Goal: Task Accomplishment & Management: Use online tool/utility

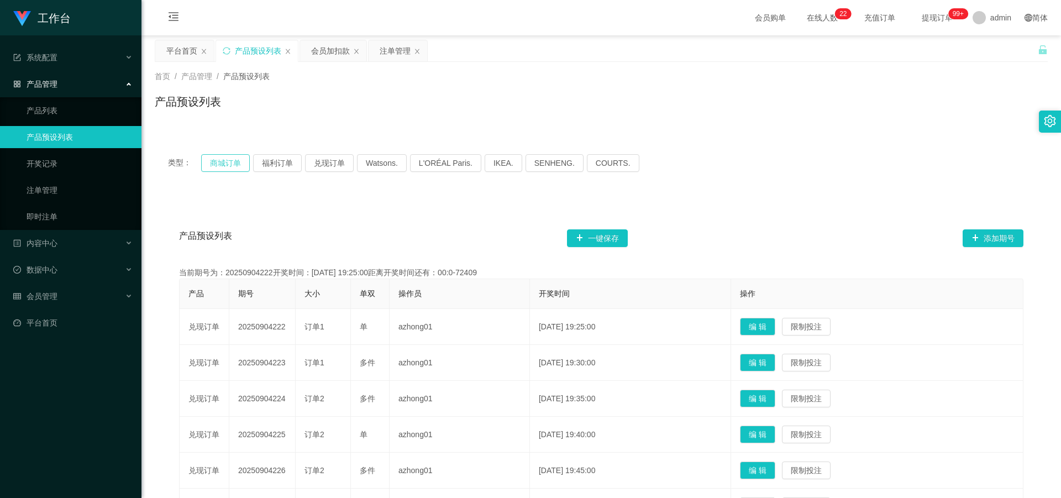
click at [224, 164] on button "商城订单" at bounding box center [225, 163] width 49 height 18
click at [224, 159] on button "商城订单" at bounding box center [225, 163] width 49 height 18
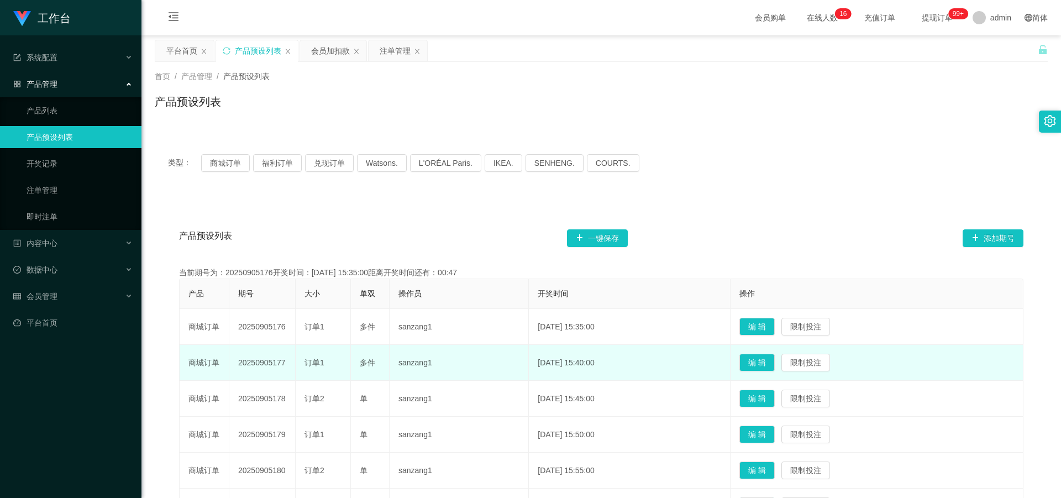
drag, startPoint x: 238, startPoint y: 362, endPoint x: 289, endPoint y: 370, distance: 50.9
click at [289, 370] on td "20250905177" at bounding box center [262, 363] width 66 height 36
copy td "20250905177"
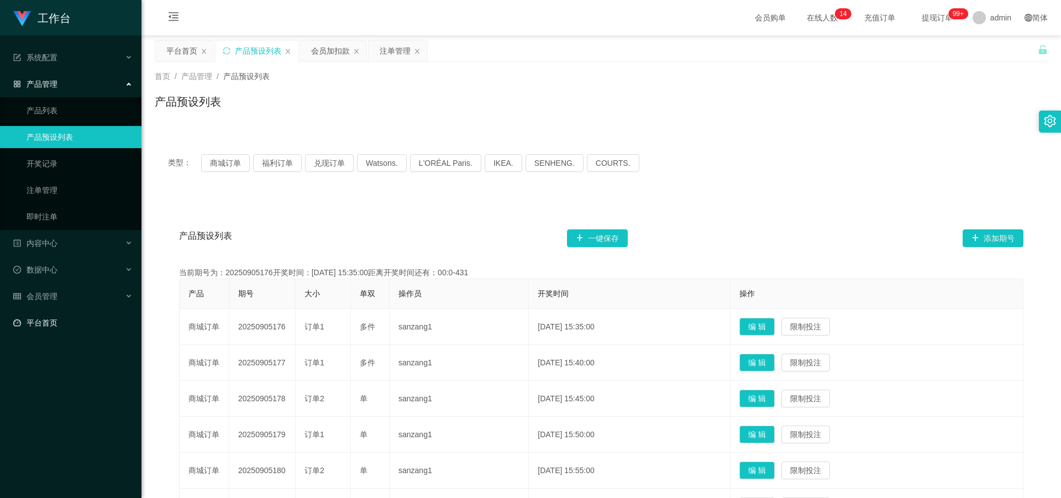
click at [55, 321] on link "平台首页" at bounding box center [72, 323] width 119 height 22
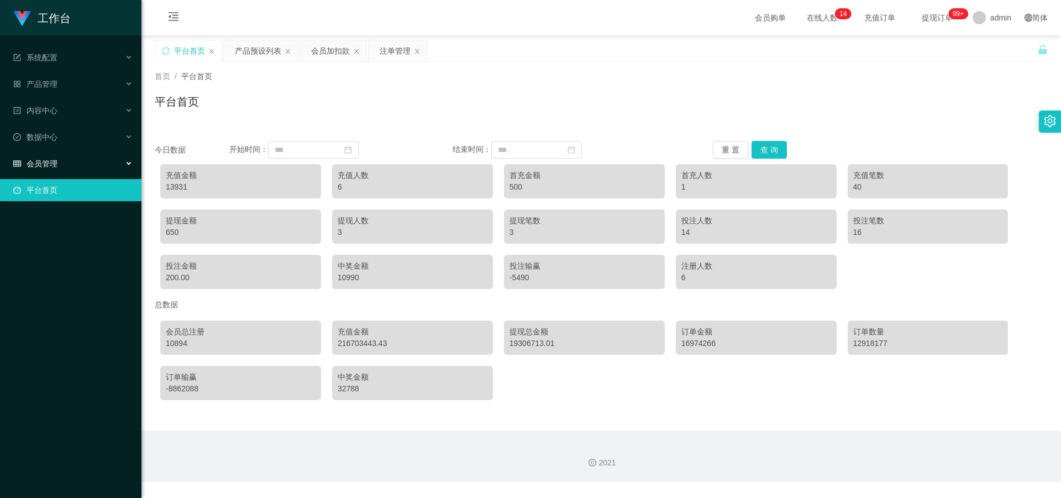
click at [62, 165] on div "会员管理" at bounding box center [71, 164] width 142 height 22
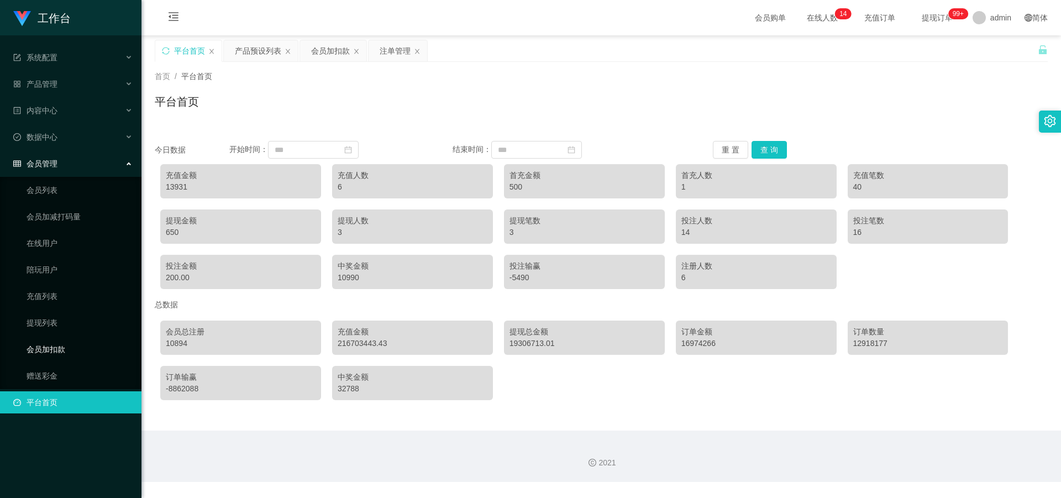
click at [62, 347] on link "会员加扣款" at bounding box center [80, 349] width 106 height 22
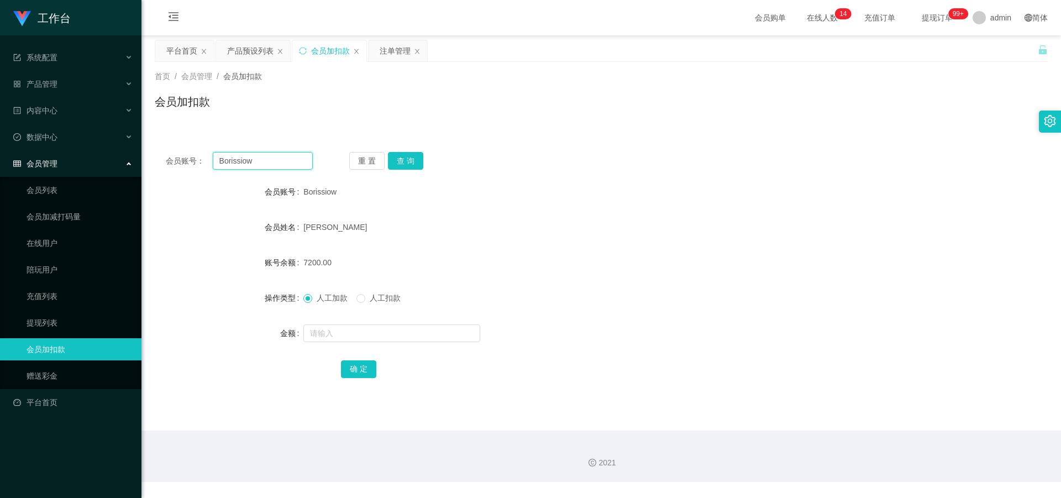
click at [288, 163] on input "Borissiow" at bounding box center [263, 161] width 100 height 18
type input "B"
paste input "252105"
type input "252105"
click at [410, 155] on button "查 询" at bounding box center [405, 161] width 35 height 18
